Goal: Task Accomplishment & Management: Manage account settings

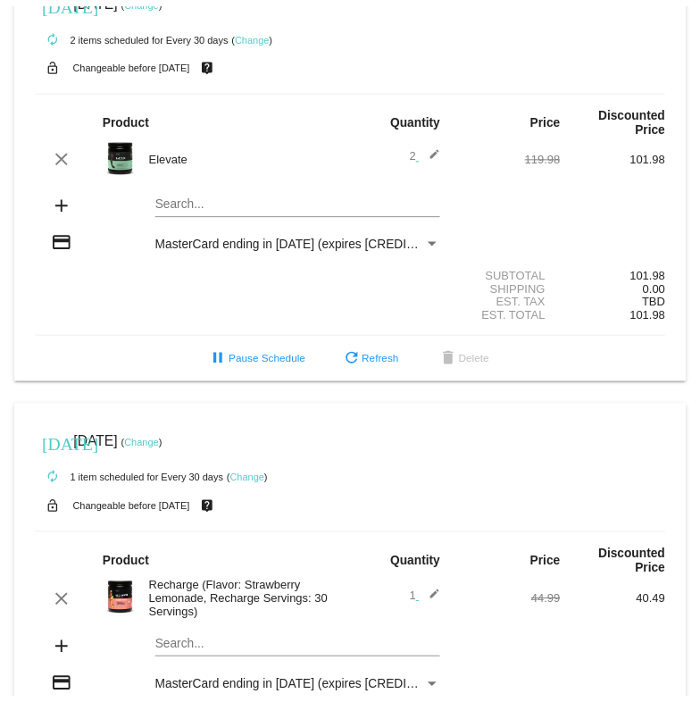
scroll to position [536, 0]
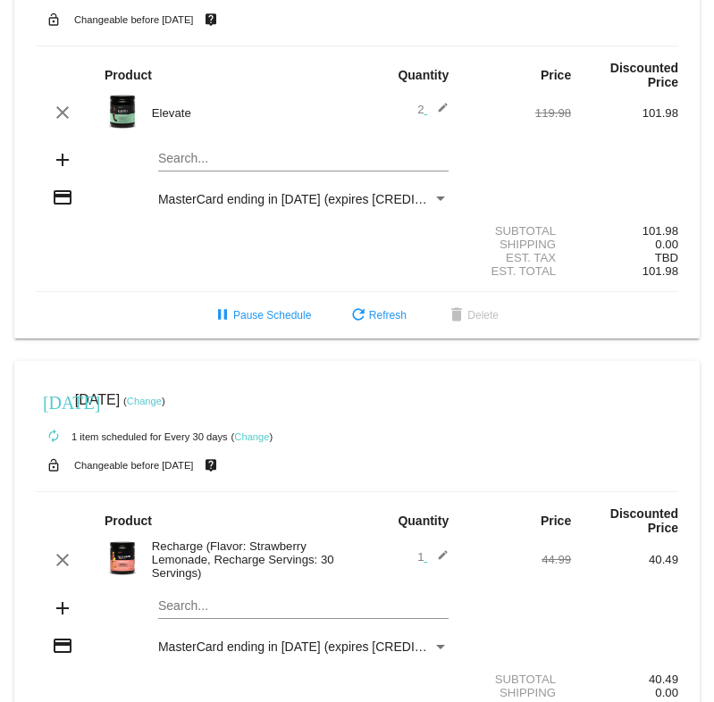
click at [256, 427] on div "autorenew 1 item scheduled for Every 30 days ( Change )" at bounding box center [357, 436] width 642 height 36
click at [162, 396] on link "Change" at bounding box center [144, 401] width 35 height 11
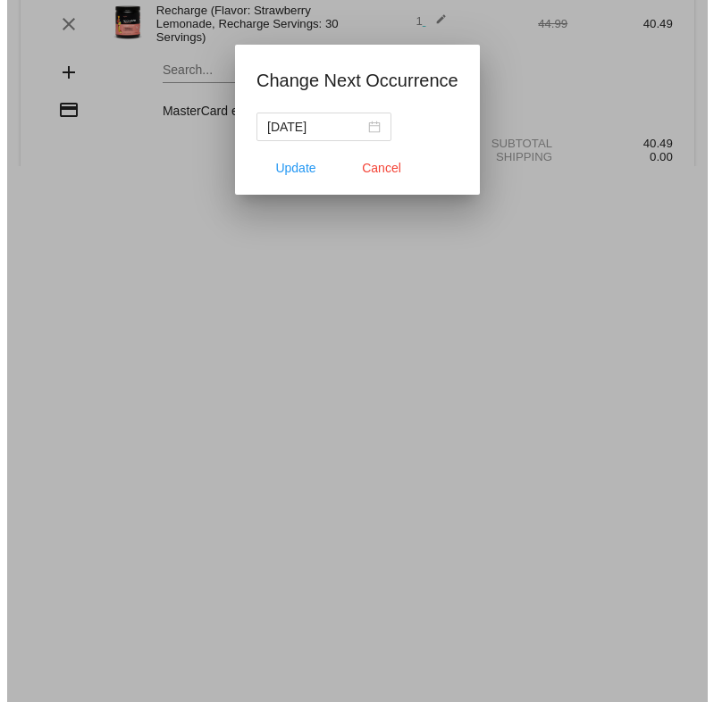
scroll to position [550, 0]
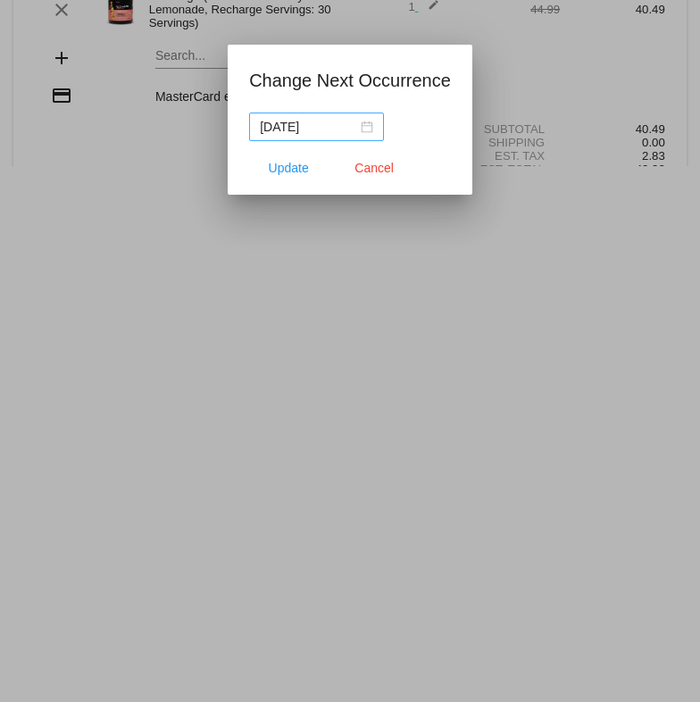
click at [364, 131] on div "[DATE]" at bounding box center [316, 127] width 113 height 20
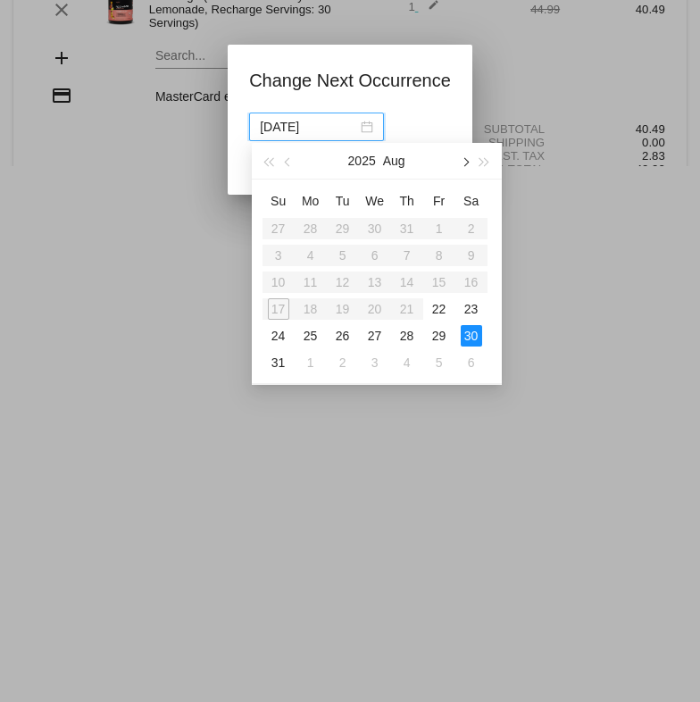
click at [469, 166] on button "button" at bounding box center [465, 161] width 20 height 36
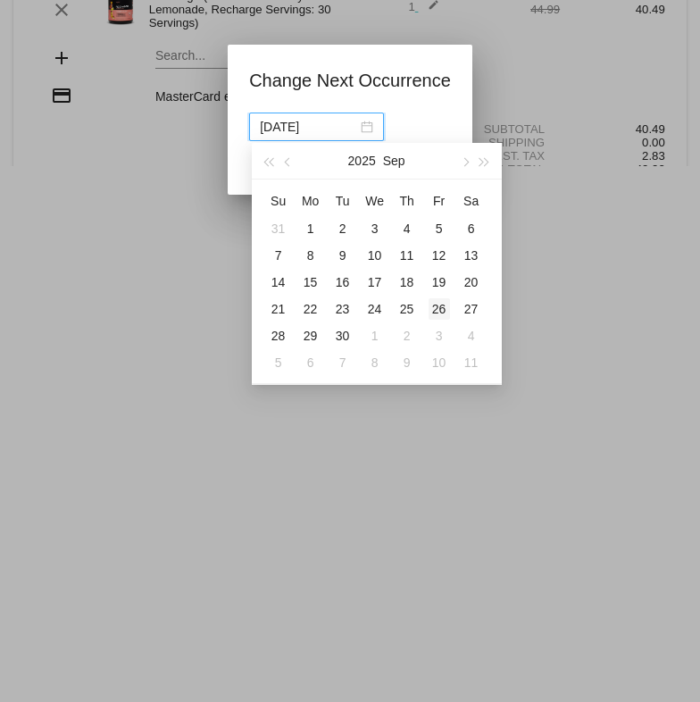
click at [441, 309] on div "26" at bounding box center [439, 308] width 21 height 21
type input "[DATE]"
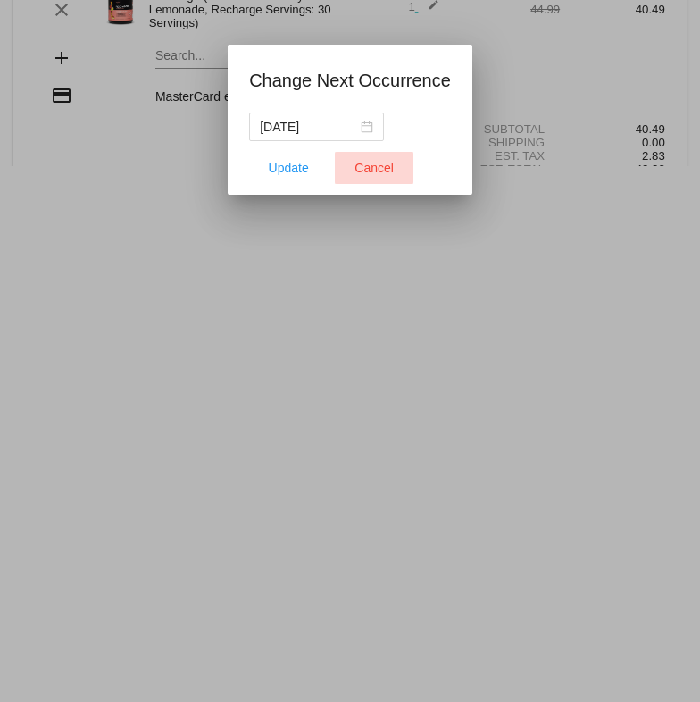
click at [383, 183] on button "Cancel" at bounding box center [374, 168] width 79 height 32
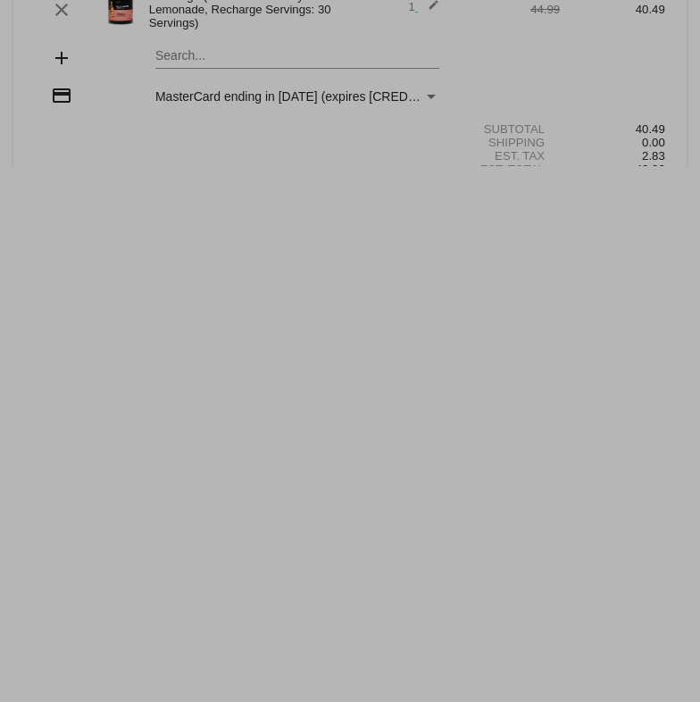
click at [393, 198] on span "Cancel" at bounding box center [374, 205] width 39 height 14
click at [392, 198] on span "Cancel" at bounding box center [374, 205] width 39 height 14
click at [386, 198] on span "Cancel" at bounding box center [374, 205] width 39 height 14
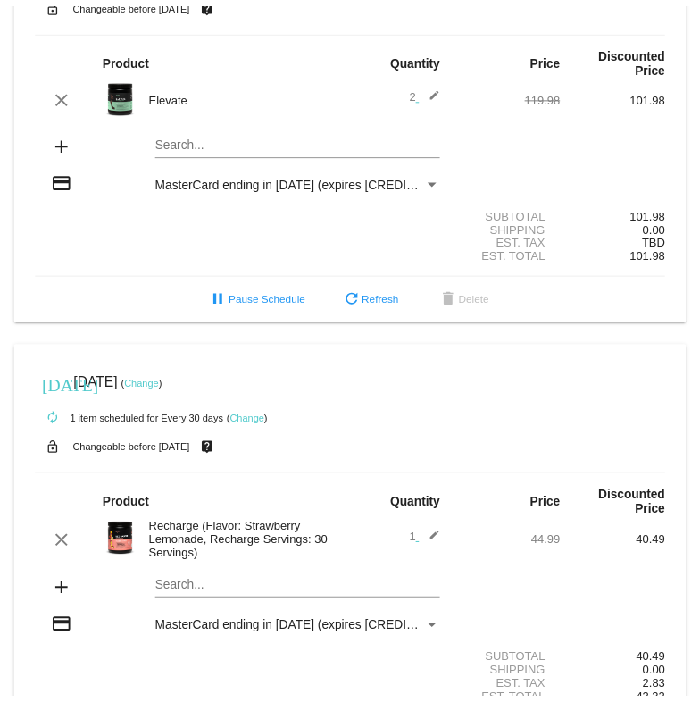
scroll to position [615, 0]
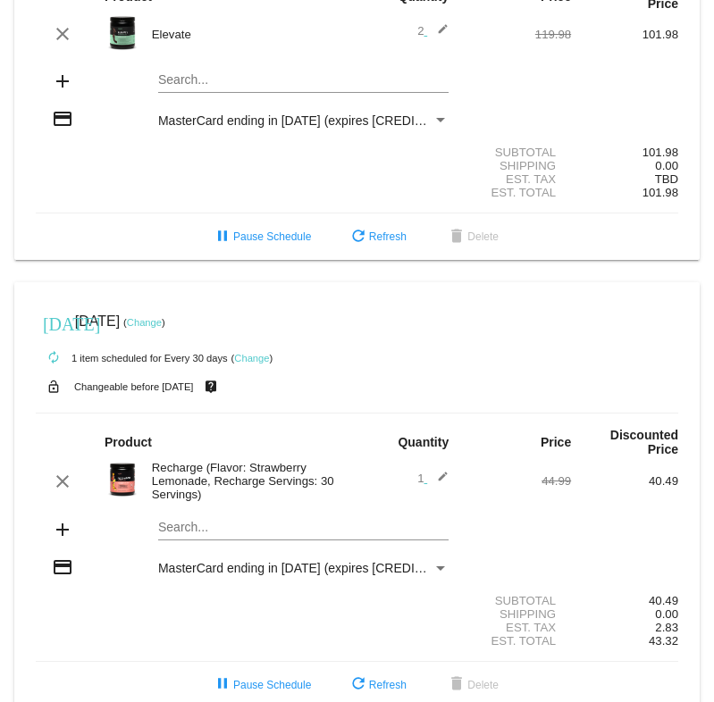
click at [245, 353] on link "Change" at bounding box center [251, 358] width 35 height 11
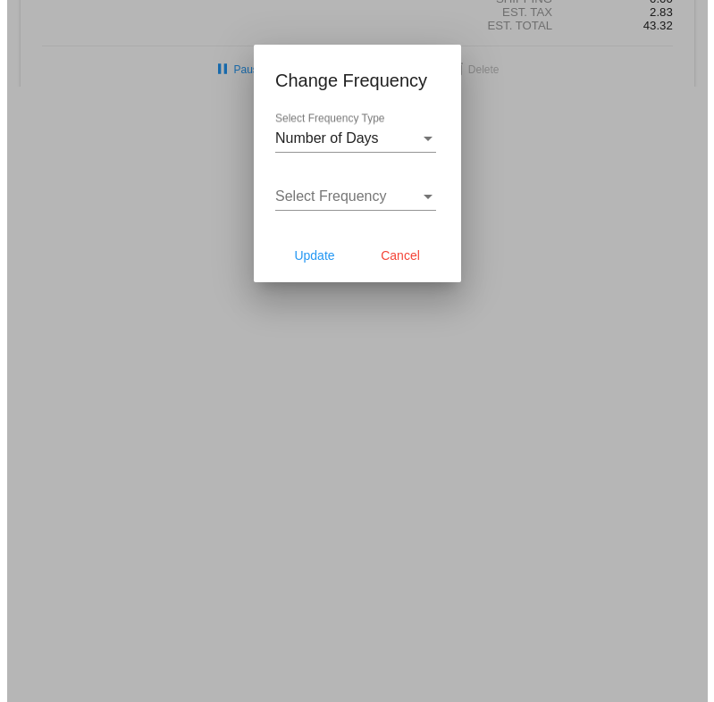
scroll to position [645, 0]
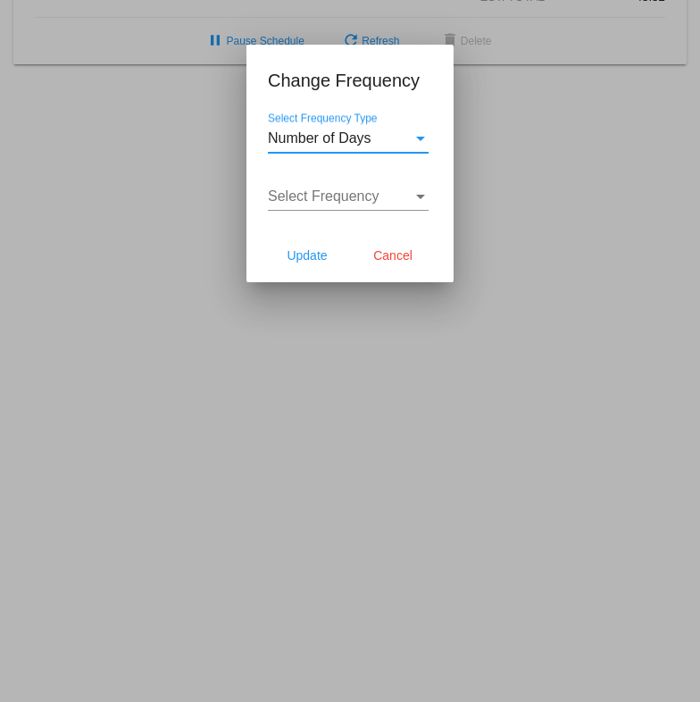
click at [425, 138] on div "Select Frequency Type" at bounding box center [421, 138] width 16 height 16
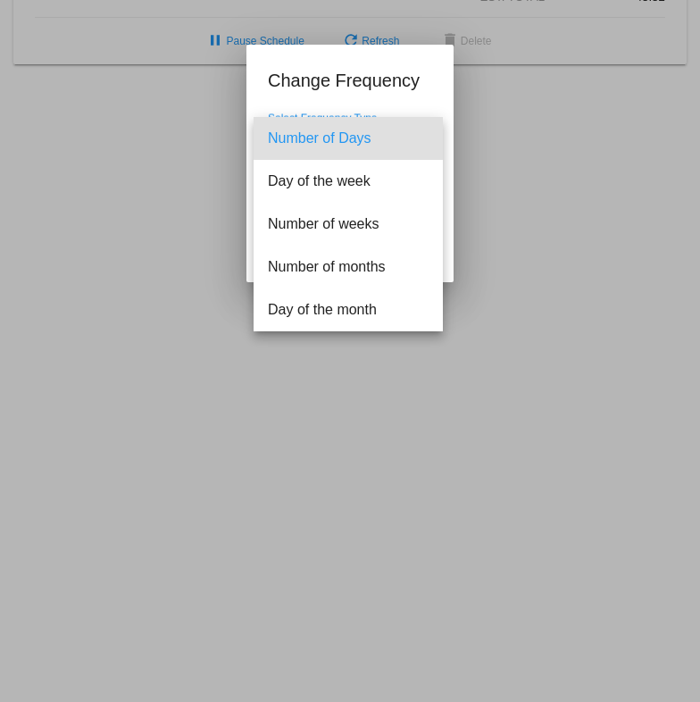
click at [579, 145] on div at bounding box center [350, 351] width 700 height 702
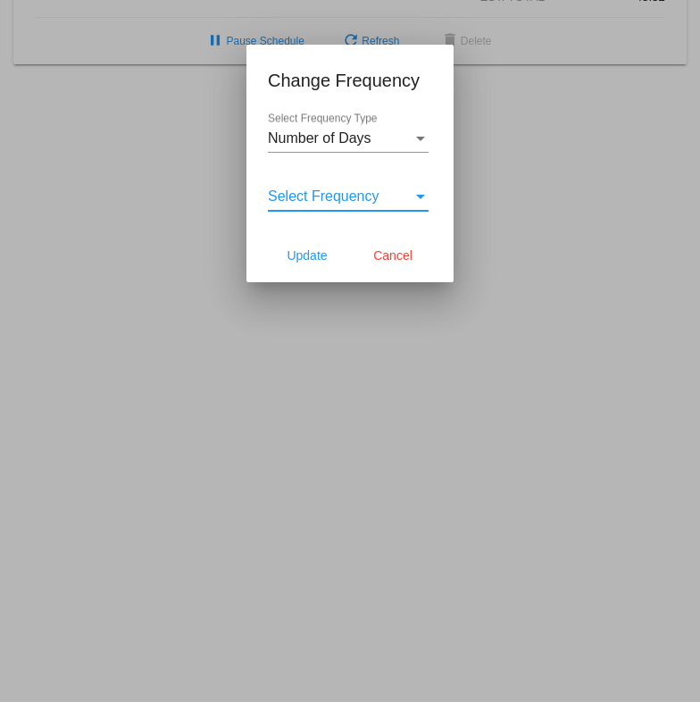
click at [423, 199] on div "Select Frequency" at bounding box center [421, 197] width 16 height 16
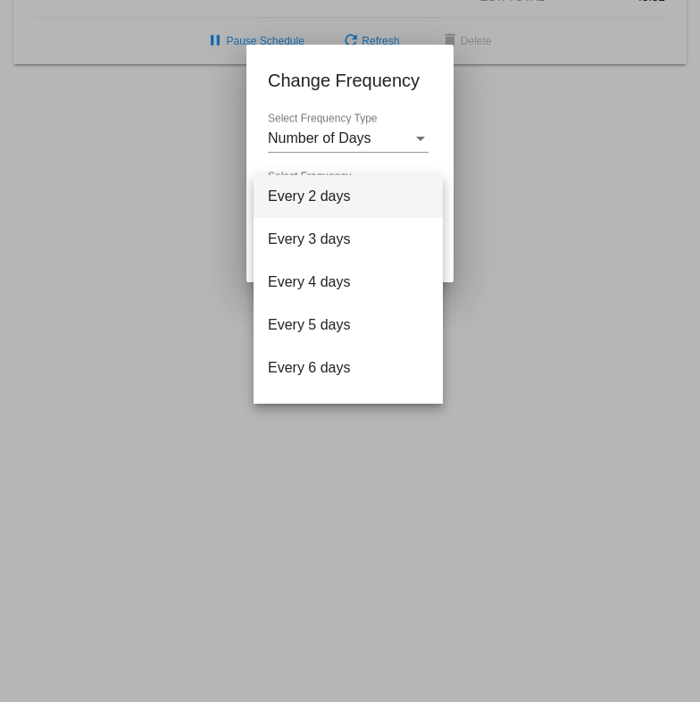
click at [457, 138] on div at bounding box center [350, 351] width 700 height 702
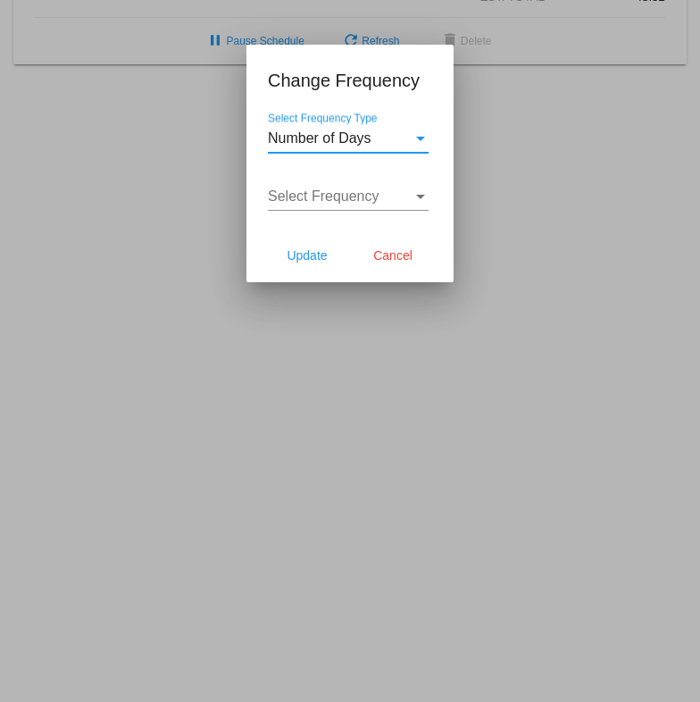
click at [416, 137] on div "Select Frequency Type" at bounding box center [420, 139] width 9 height 4
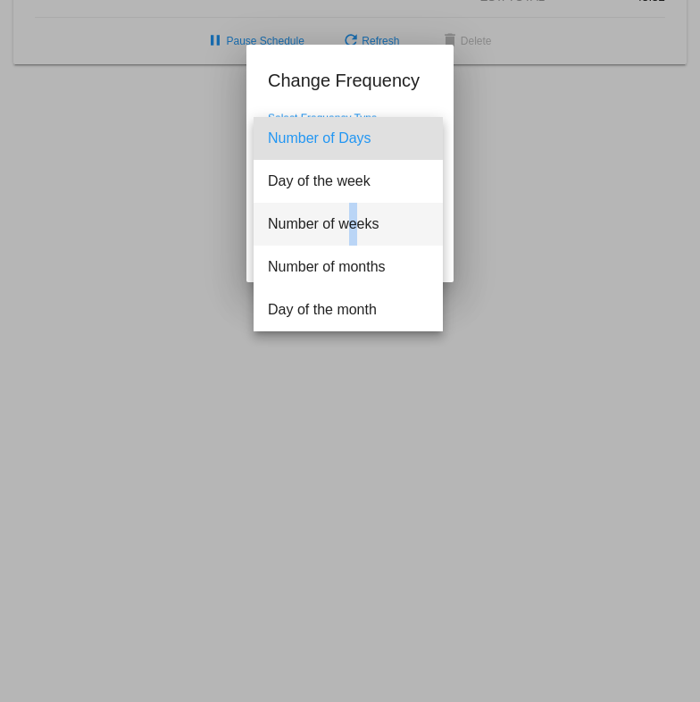
click at [356, 228] on span "Number of weeks" at bounding box center [348, 224] width 161 height 43
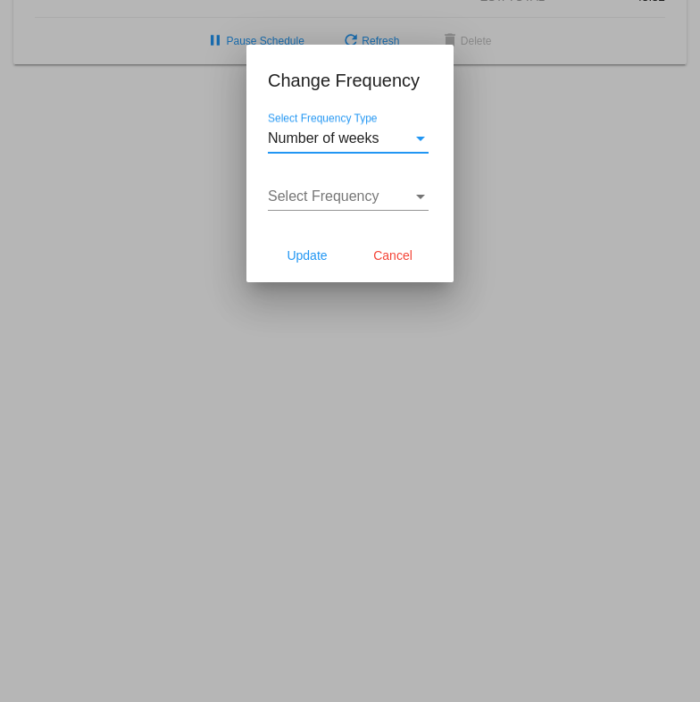
click at [400, 203] on div "Select Frequency" at bounding box center [340, 197] width 145 height 16
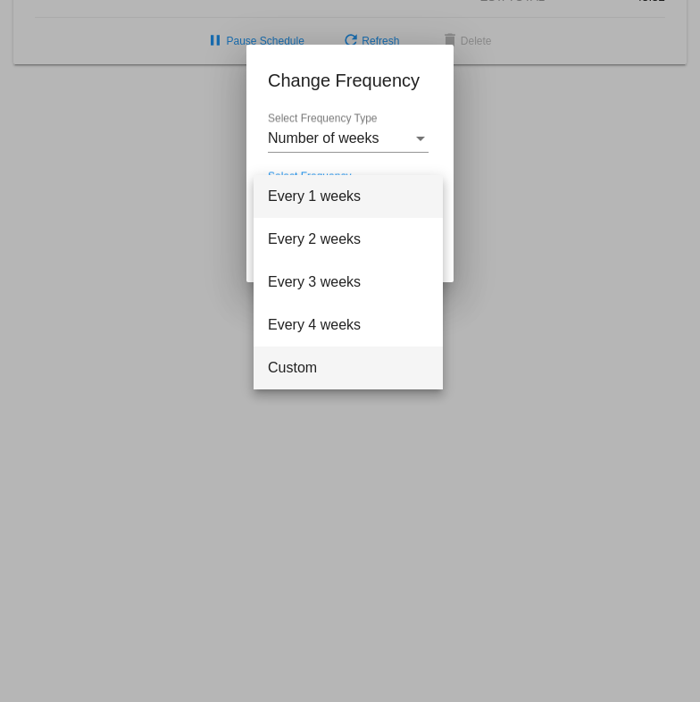
click at [285, 370] on span "Custom" at bounding box center [348, 368] width 161 height 43
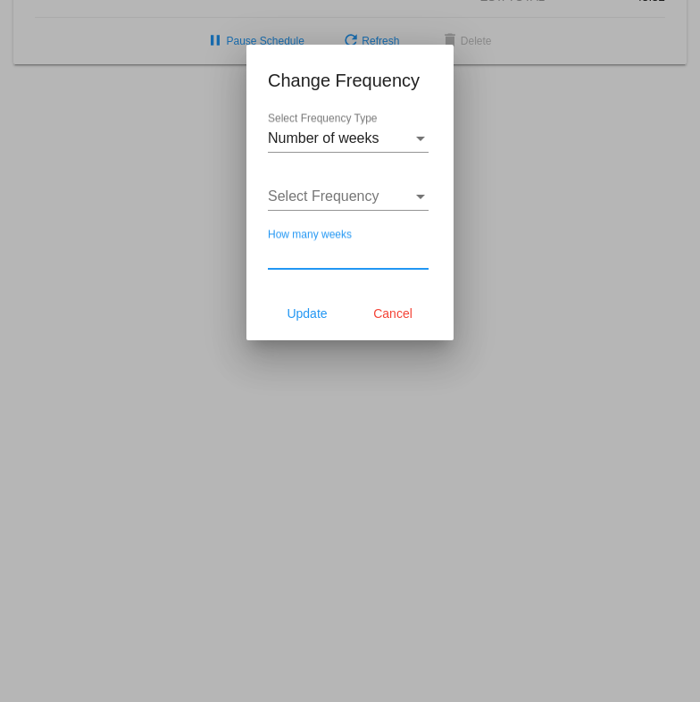
click at [365, 254] on input "How many weeks" at bounding box center [348, 255] width 161 height 16
click at [418, 247] on input "1" at bounding box center [348, 255] width 161 height 16
click at [418, 247] on input "2" at bounding box center [348, 255] width 161 height 16
click at [418, 247] on input "3" at bounding box center [348, 255] width 161 height 16
click at [418, 247] on input "4" at bounding box center [348, 255] width 161 height 16
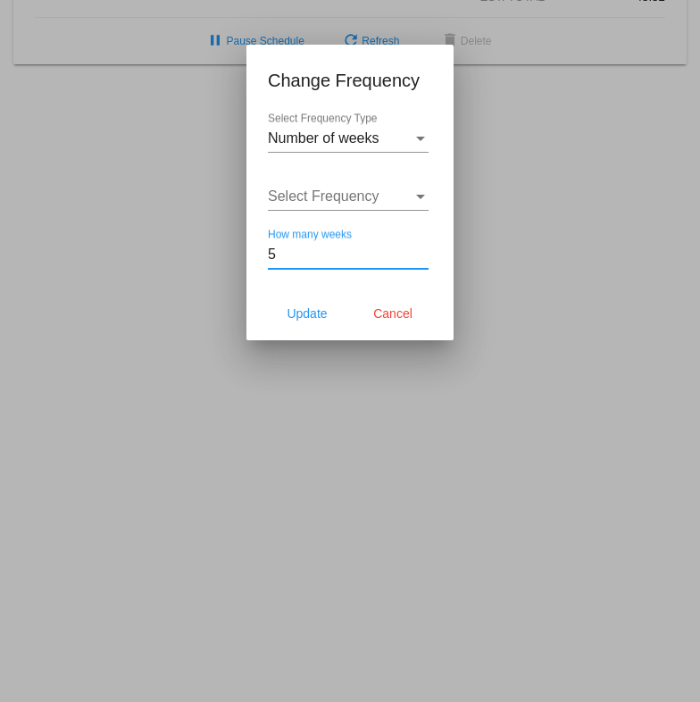
click at [418, 247] on input "5" at bounding box center [348, 255] width 161 height 16
type input "6"
click at [422, 247] on input "6" at bounding box center [348, 255] width 161 height 16
click at [319, 319] on span "Update" at bounding box center [307, 313] width 40 height 14
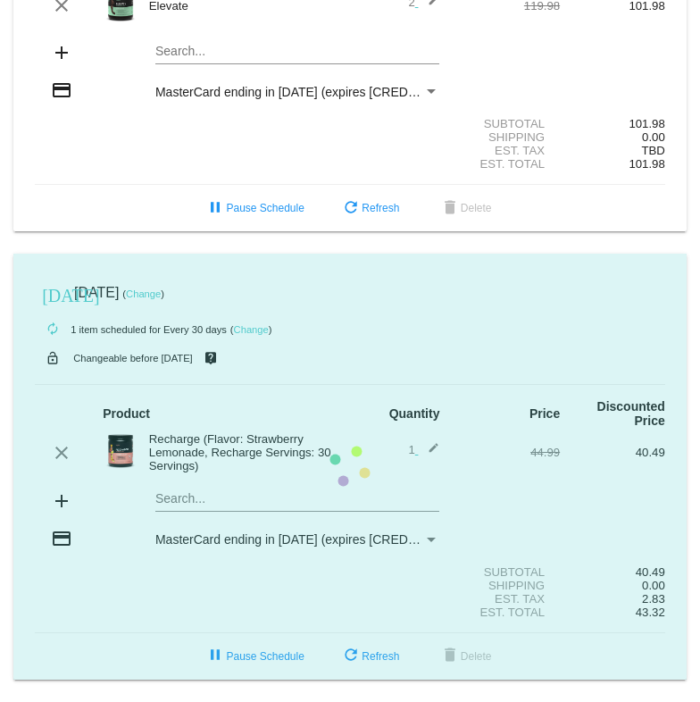
scroll to position [615, 0]
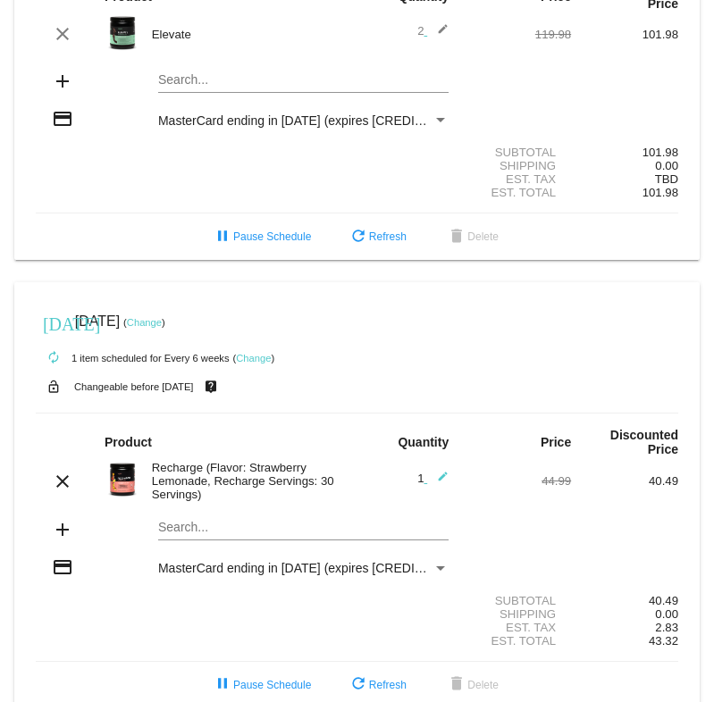
click at [162, 317] on link "Change" at bounding box center [144, 322] width 35 height 11
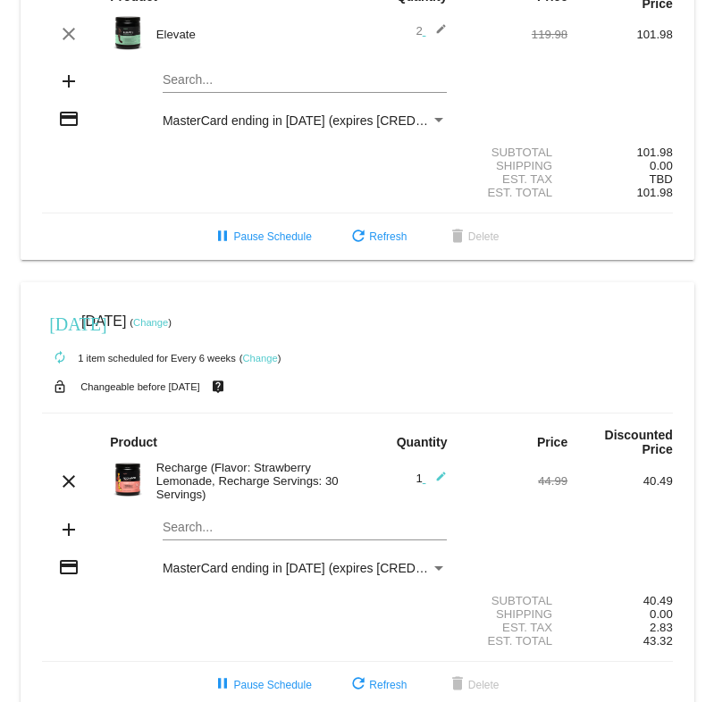
scroll to position [645, 0]
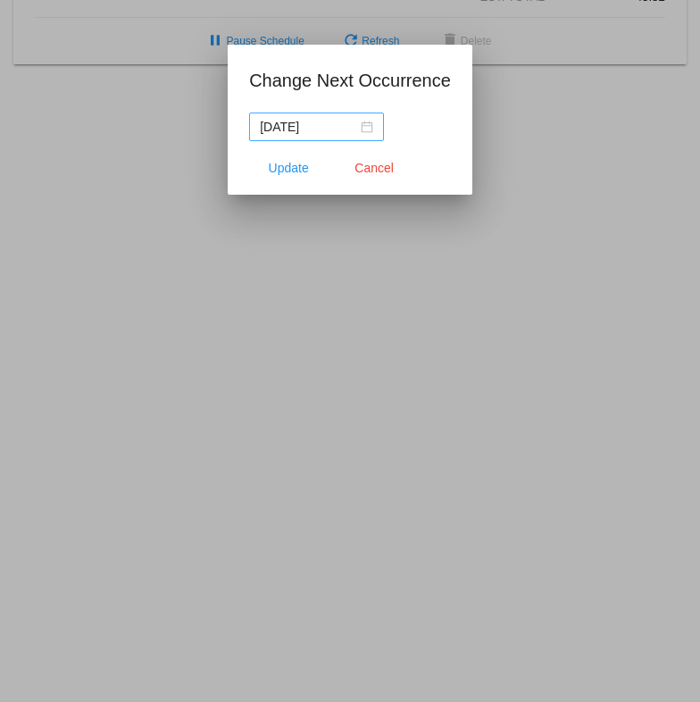
click at [369, 127] on div "[DATE]" at bounding box center [316, 127] width 113 height 20
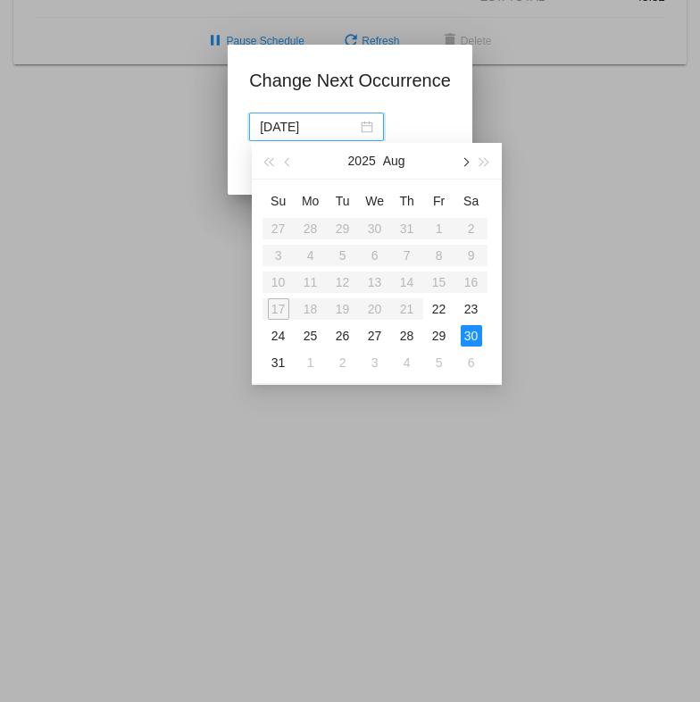
click at [462, 157] on button "button" at bounding box center [465, 161] width 20 height 36
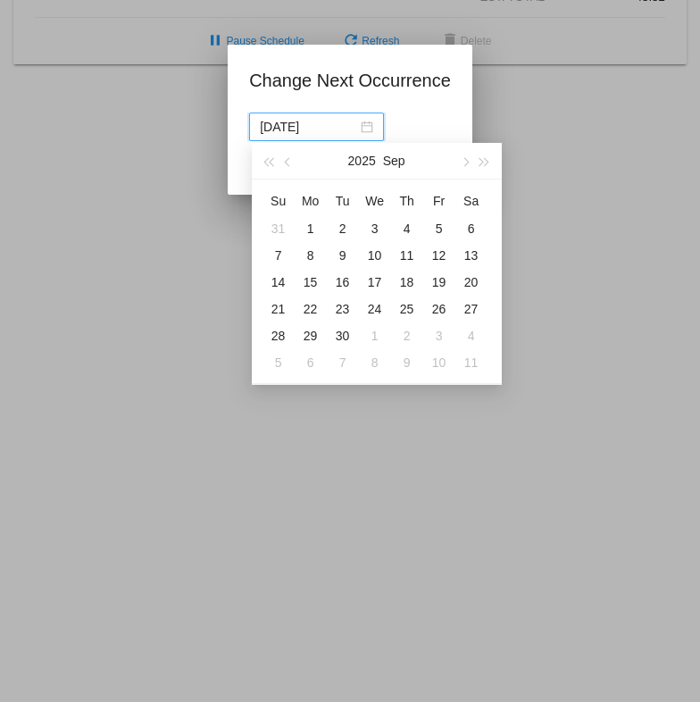
click at [443, 306] on div "26" at bounding box center [439, 308] width 21 height 21
type input "[DATE]"
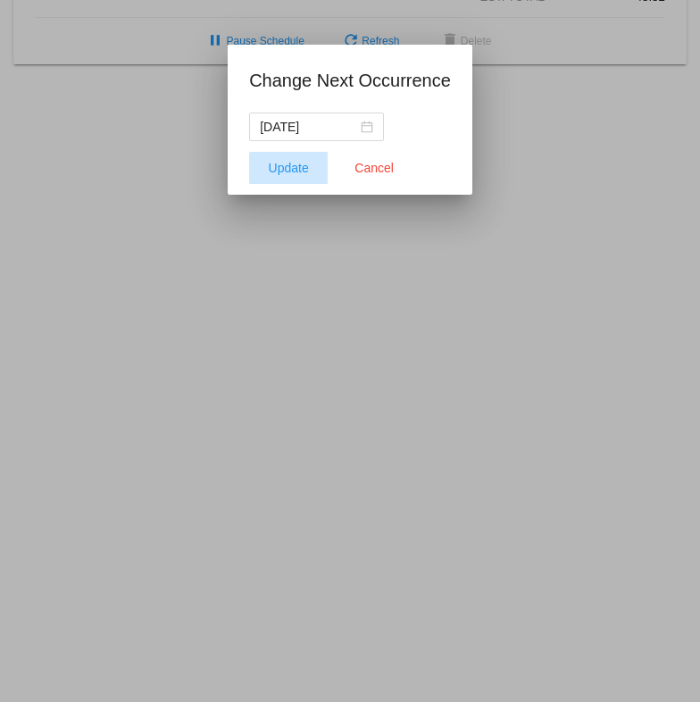
click at [293, 168] on span "Update" at bounding box center [289, 168] width 40 height 14
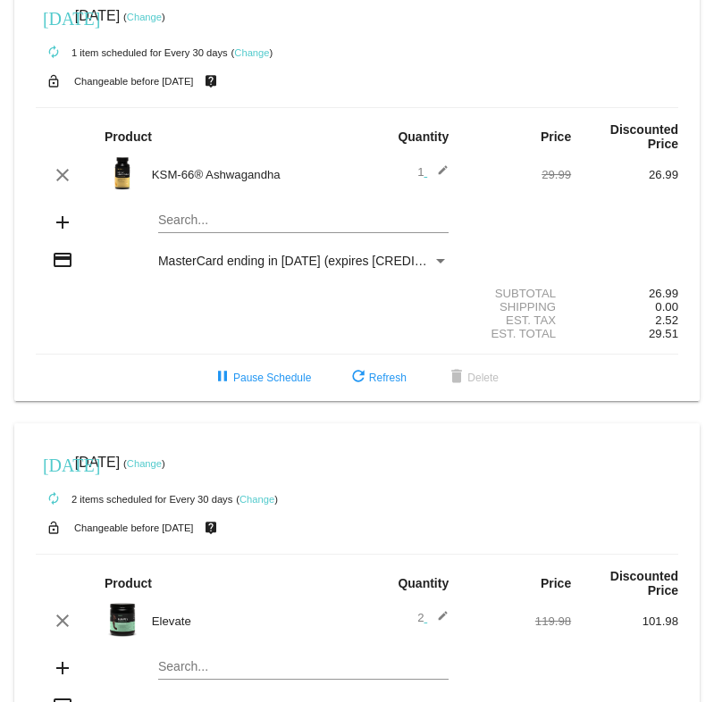
scroll to position [0, 0]
